Goal: Transaction & Acquisition: Purchase product/service

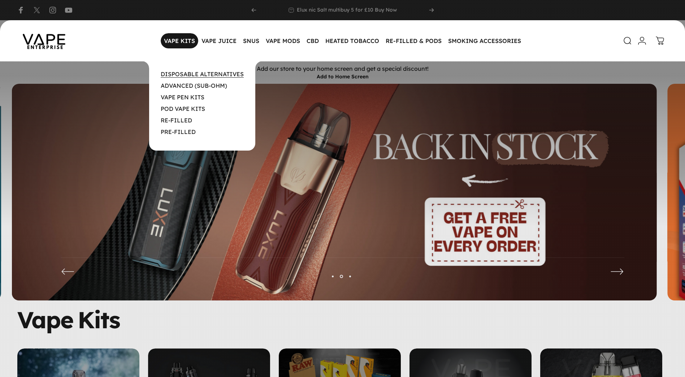
click at [200, 75] on link "DISPOSABLE ALTERNATIVES" at bounding box center [202, 73] width 83 height 7
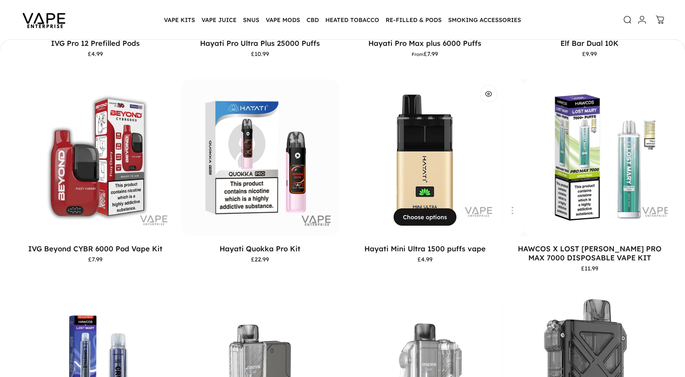
scroll to position [323, 0]
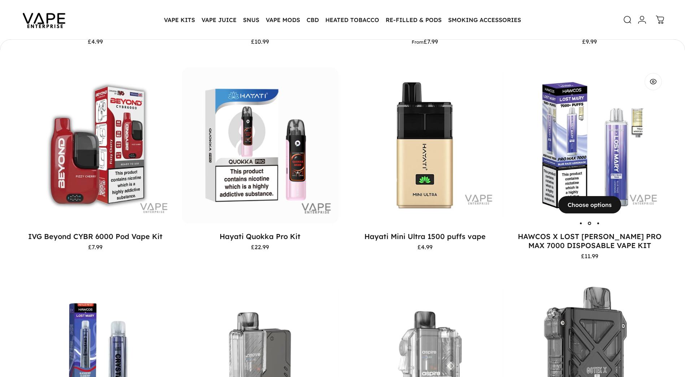
click at [571, 162] on img "HAWCOS X LOST MARY PRO MAX 7000 DISPOSABLE VAPE KIT" at bounding box center [590, 145] width 156 height 156
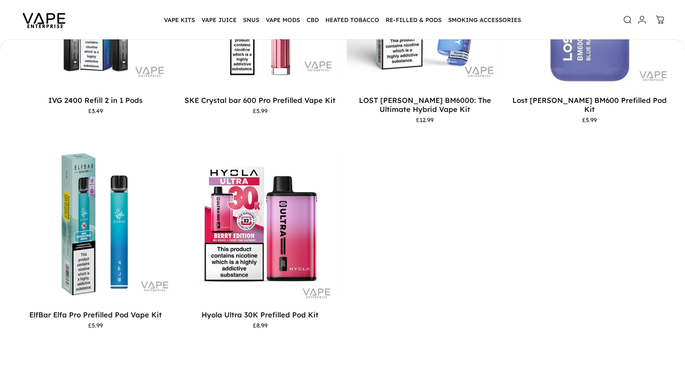
scroll to position [2092, 0]
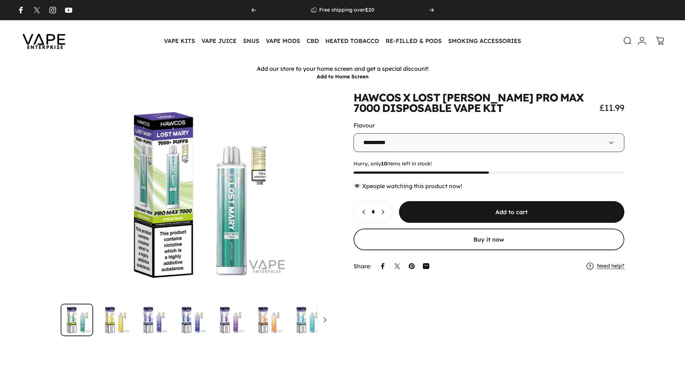
click at [612, 140] on icon at bounding box center [611, 142] width 7 height 7
click at [608, 142] on icon at bounding box center [611, 142] width 7 height 7
click at [610, 143] on icon at bounding box center [611, 142] width 7 height 7
click at [610, 142] on icon at bounding box center [611, 143] width 4 height 2
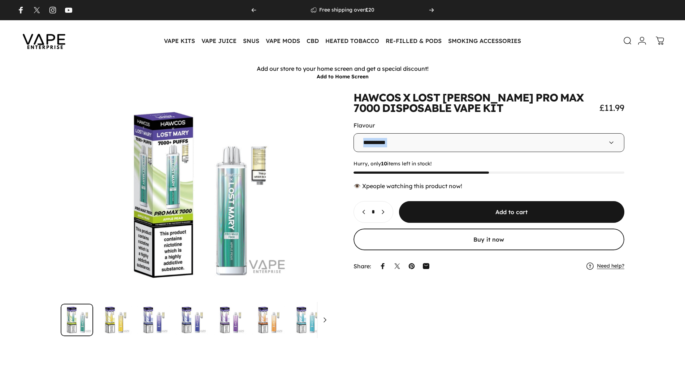
click at [610, 142] on icon at bounding box center [611, 143] width 4 height 2
click at [406, 141] on select "**********" at bounding box center [488, 142] width 271 height 19
click at [311, 231] on button "Open media 2 in modal" at bounding box center [196, 194] width 271 height 205
click at [115, 325] on img "Go to item" at bounding box center [115, 320] width 32 height 32
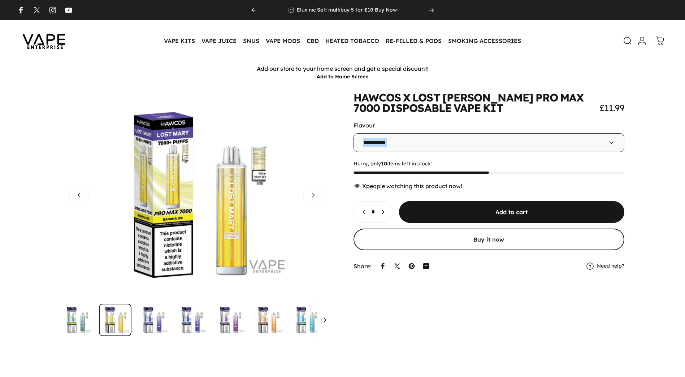
scroll to position [0, 271]
click at [153, 325] on img "Go to item" at bounding box center [153, 320] width 32 height 32
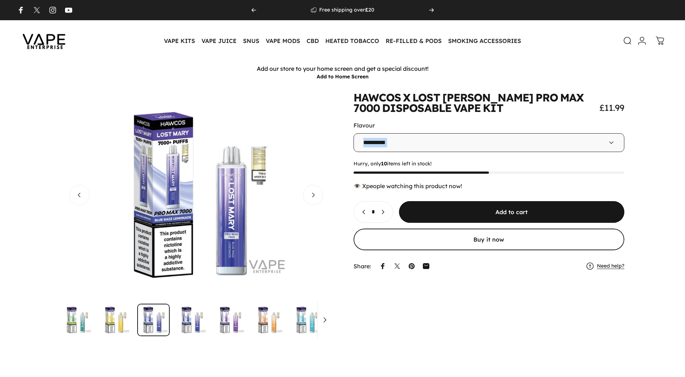
click at [193, 322] on img "Go to item" at bounding box center [191, 320] width 32 height 32
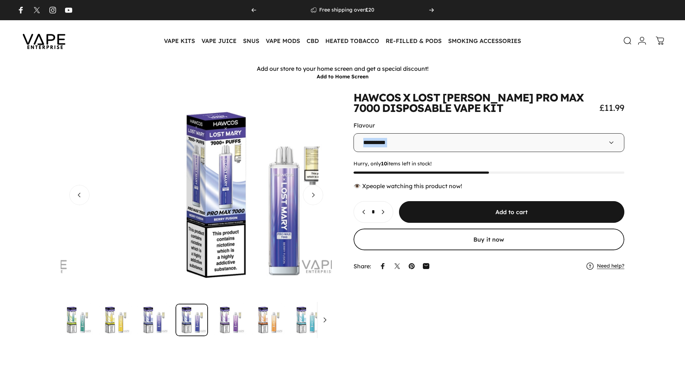
scroll to position [0, 813]
